Goal: Navigation & Orientation: Find specific page/section

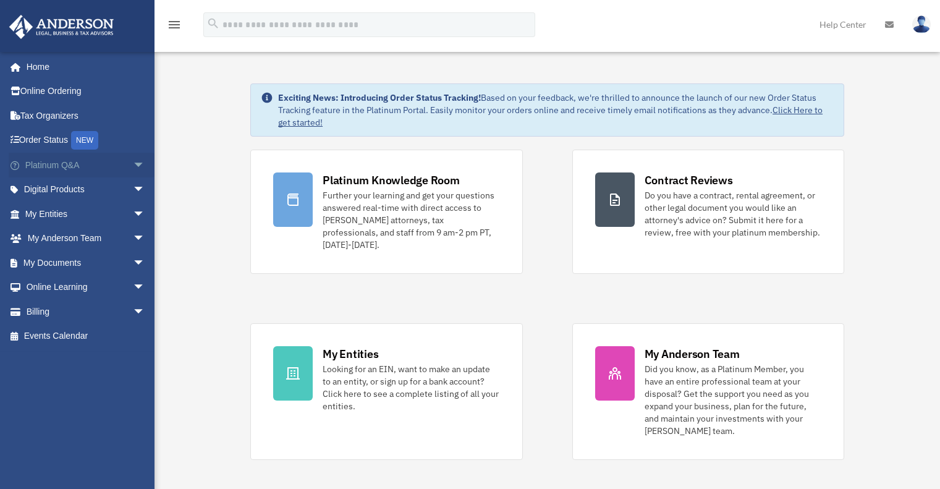
click at [69, 166] on link "Platinum Q&A arrow_drop_down" at bounding box center [86, 165] width 155 height 25
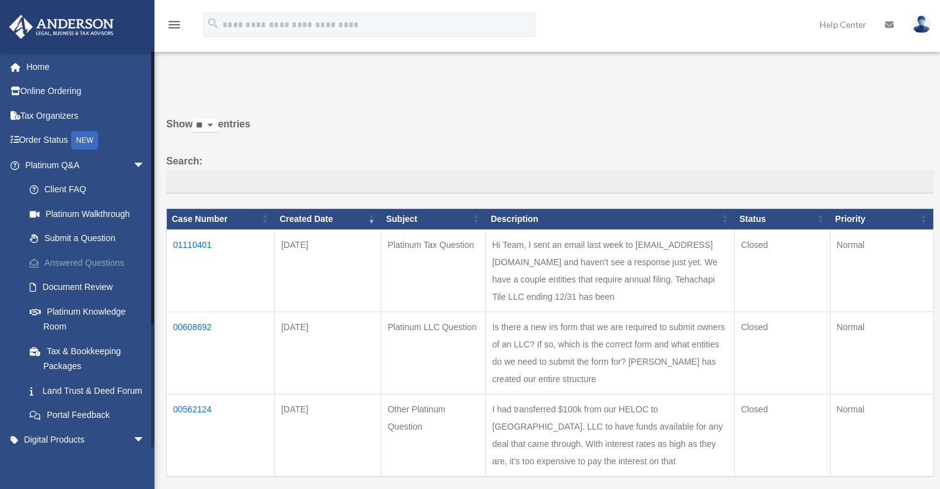
click at [86, 262] on link "Answered Questions" at bounding box center [90, 262] width 147 height 25
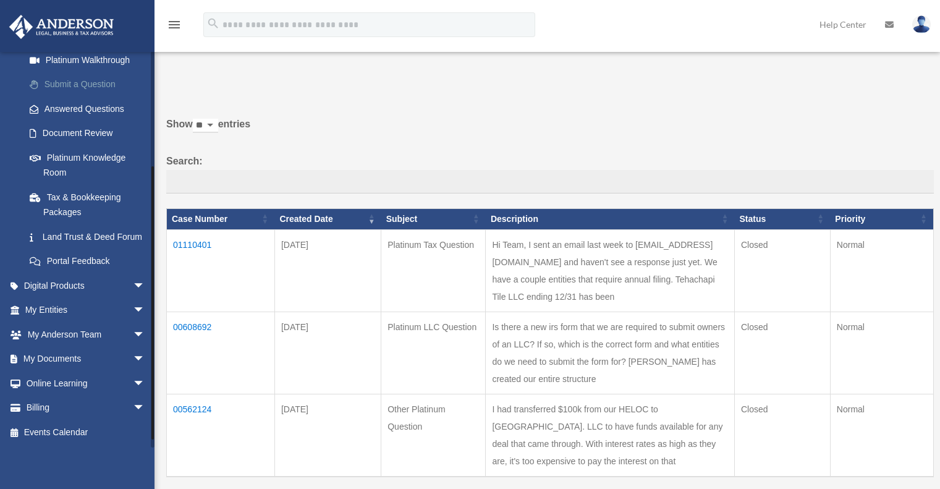
scroll to position [45, 0]
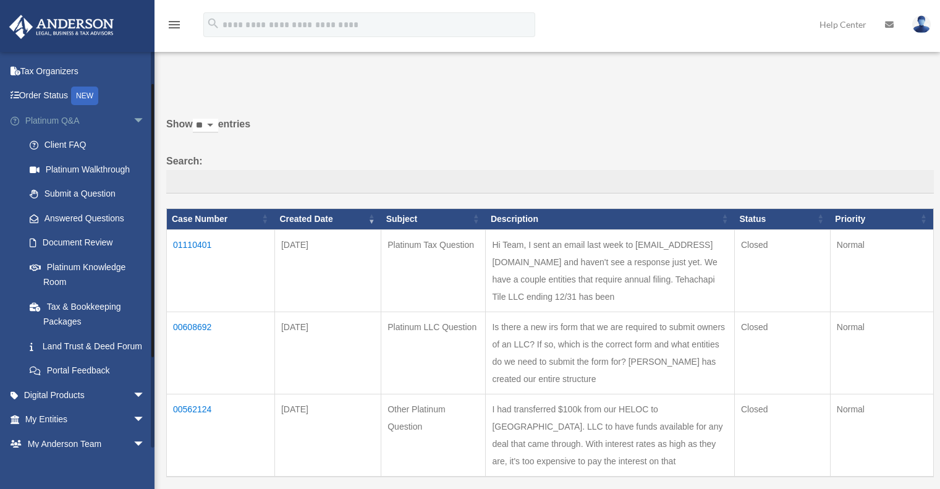
click at [133, 122] on span "arrow_drop_down" at bounding box center [145, 120] width 25 height 25
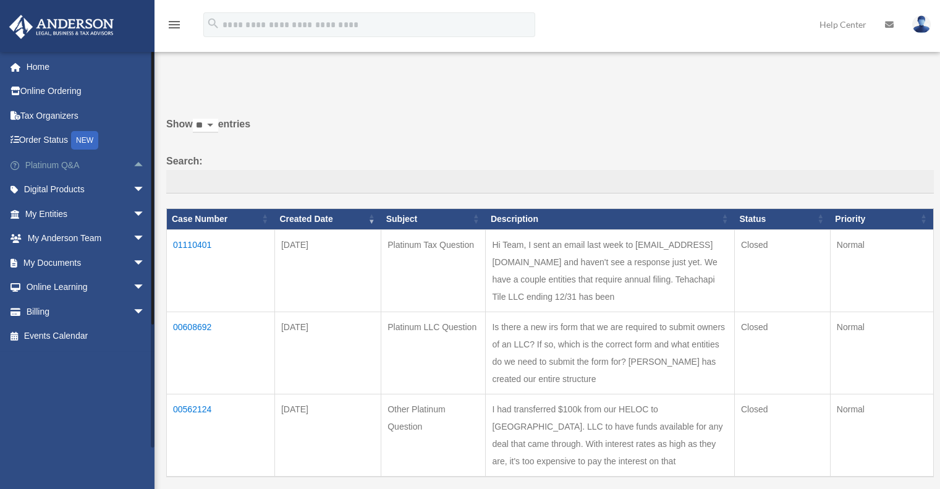
scroll to position [0, 0]
click at [133, 210] on span "arrow_drop_down" at bounding box center [145, 214] width 25 height 25
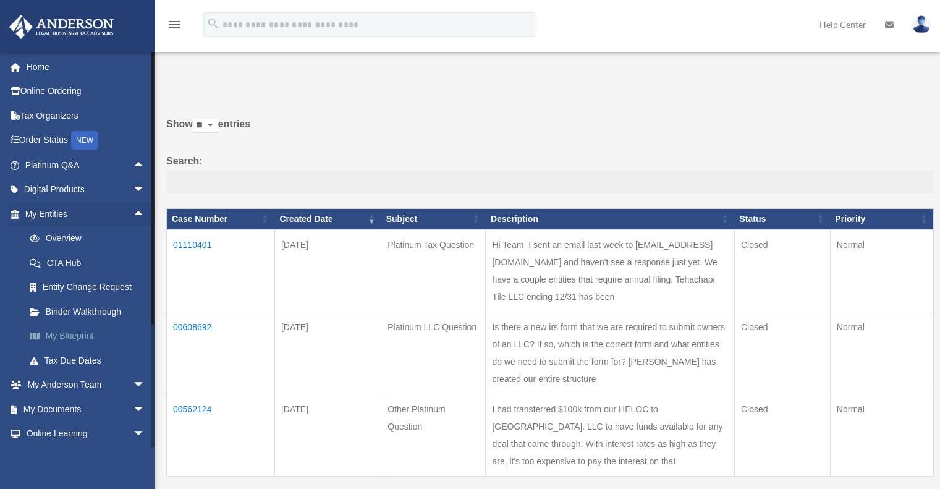
click at [62, 338] on link "My Blueprint" at bounding box center [90, 336] width 147 height 25
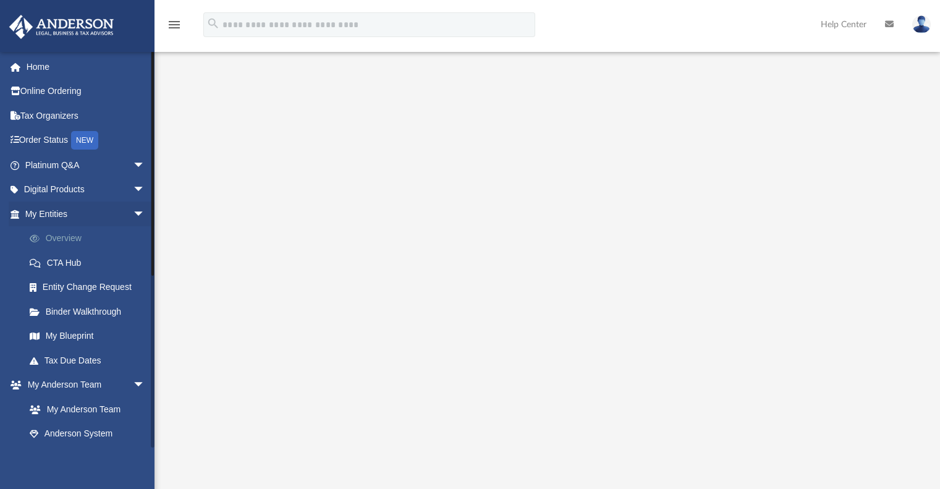
click at [57, 237] on link "Overview" at bounding box center [90, 238] width 147 height 25
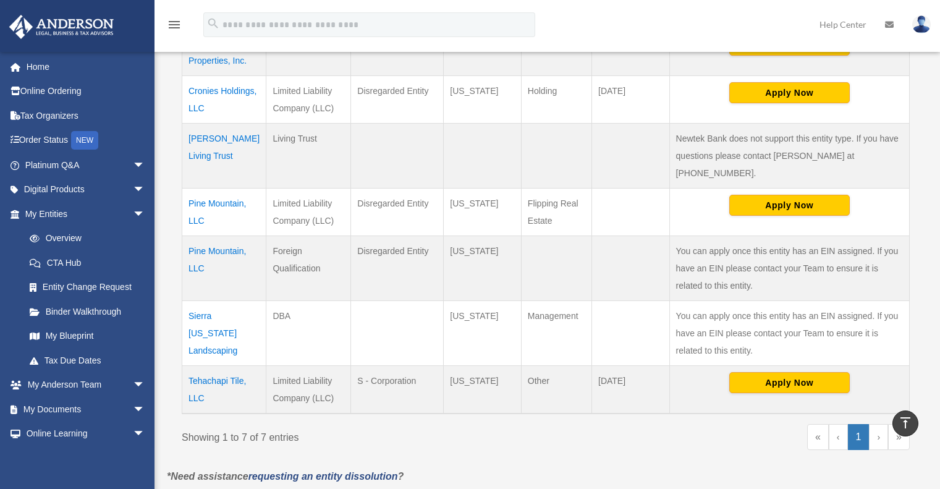
scroll to position [247, 0]
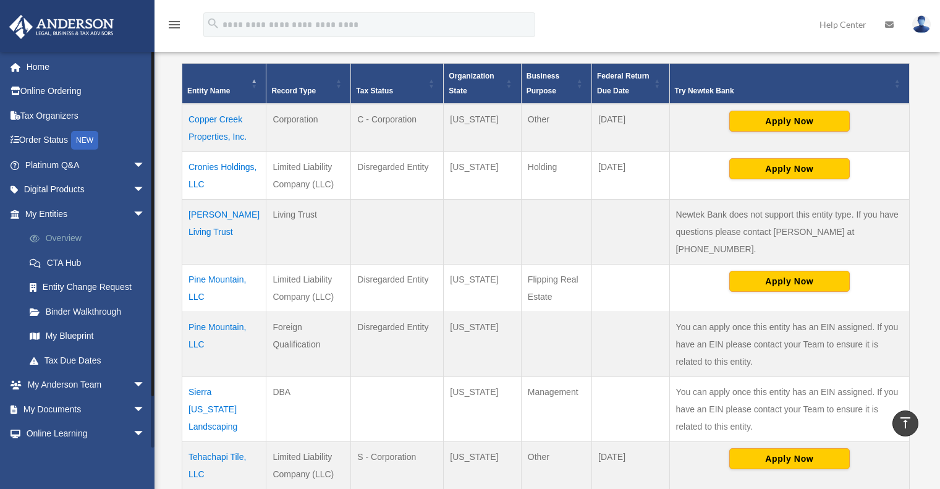
click at [58, 239] on link "Overview" at bounding box center [90, 238] width 147 height 25
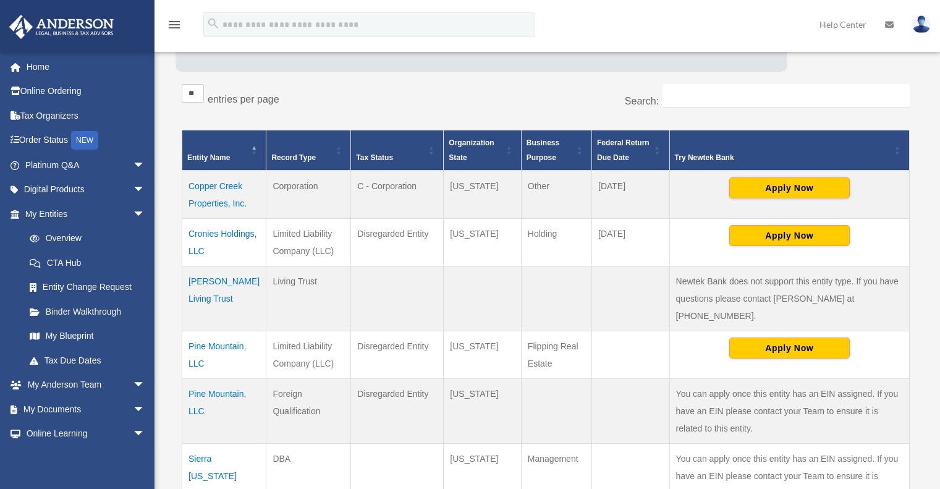
scroll to position [185, 0]
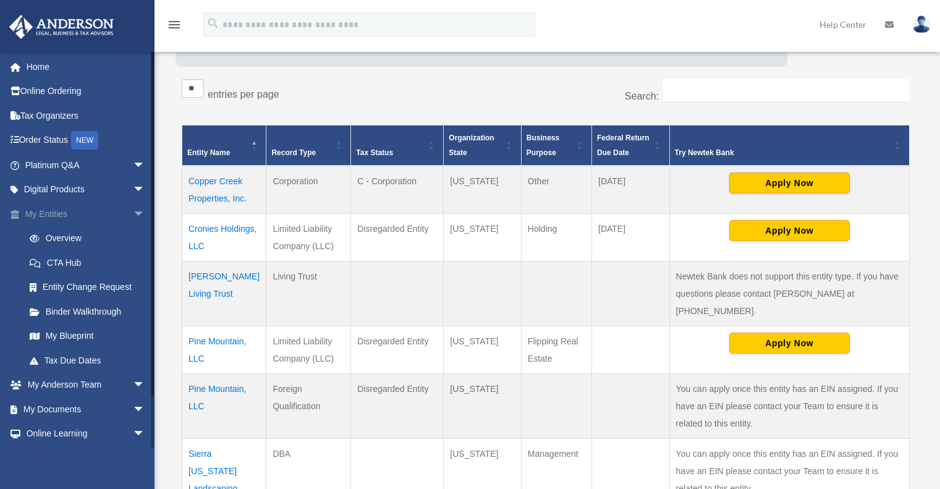
click at [133, 213] on span "arrow_drop_down" at bounding box center [145, 214] width 25 height 25
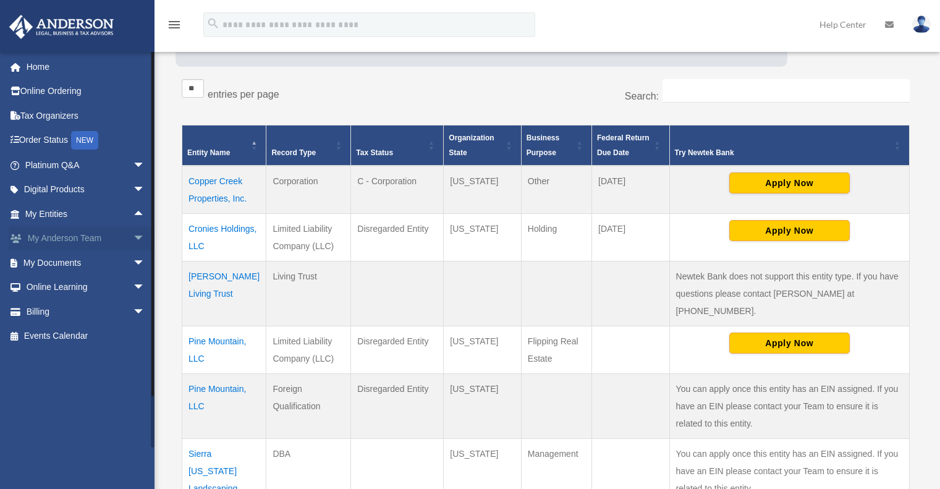
click at [133, 236] on span "arrow_drop_down" at bounding box center [145, 238] width 25 height 25
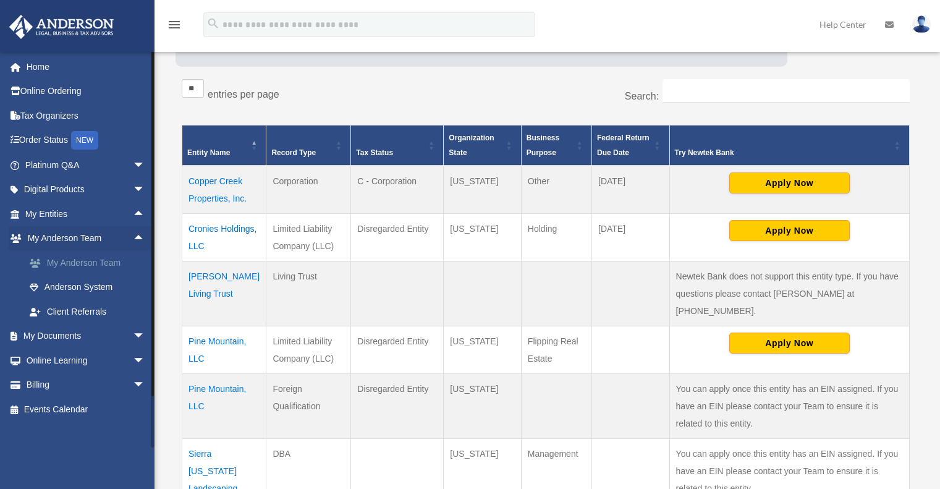
click at [98, 259] on link "My Anderson Team" at bounding box center [90, 262] width 147 height 25
